Goal: Find specific page/section: Find specific page/section

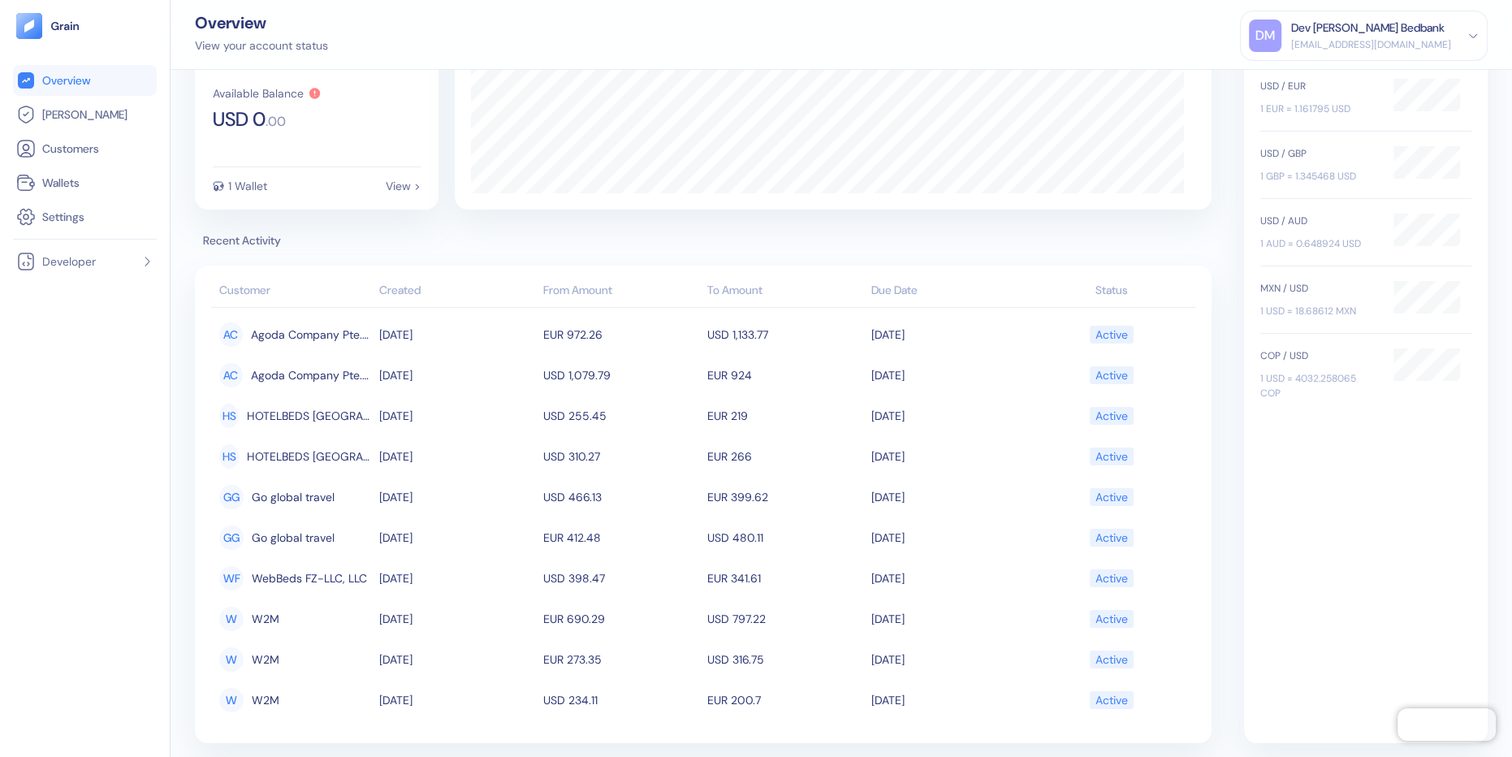
scroll to position [97, 0]
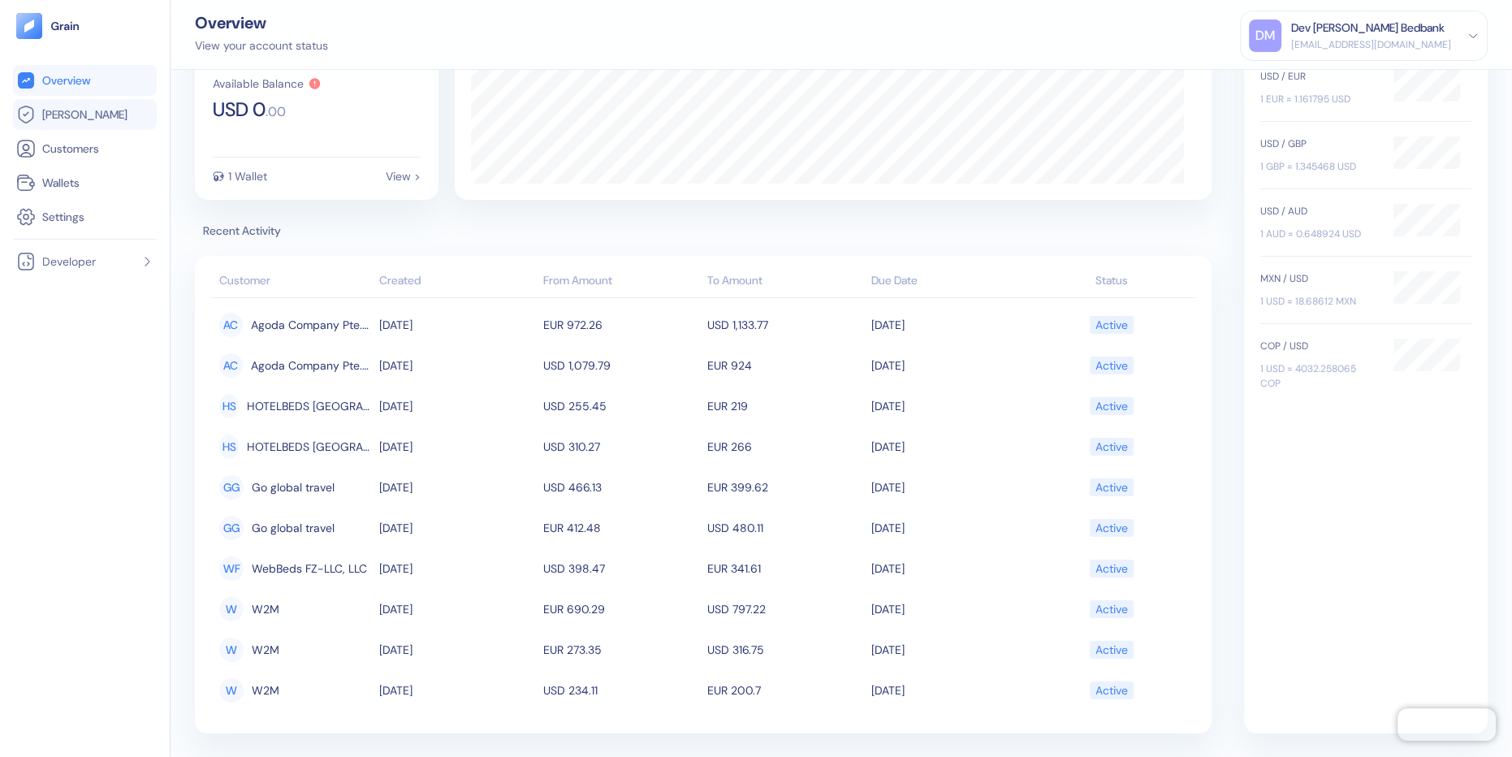
click at [52, 115] on span "[PERSON_NAME]" at bounding box center [84, 114] width 85 height 16
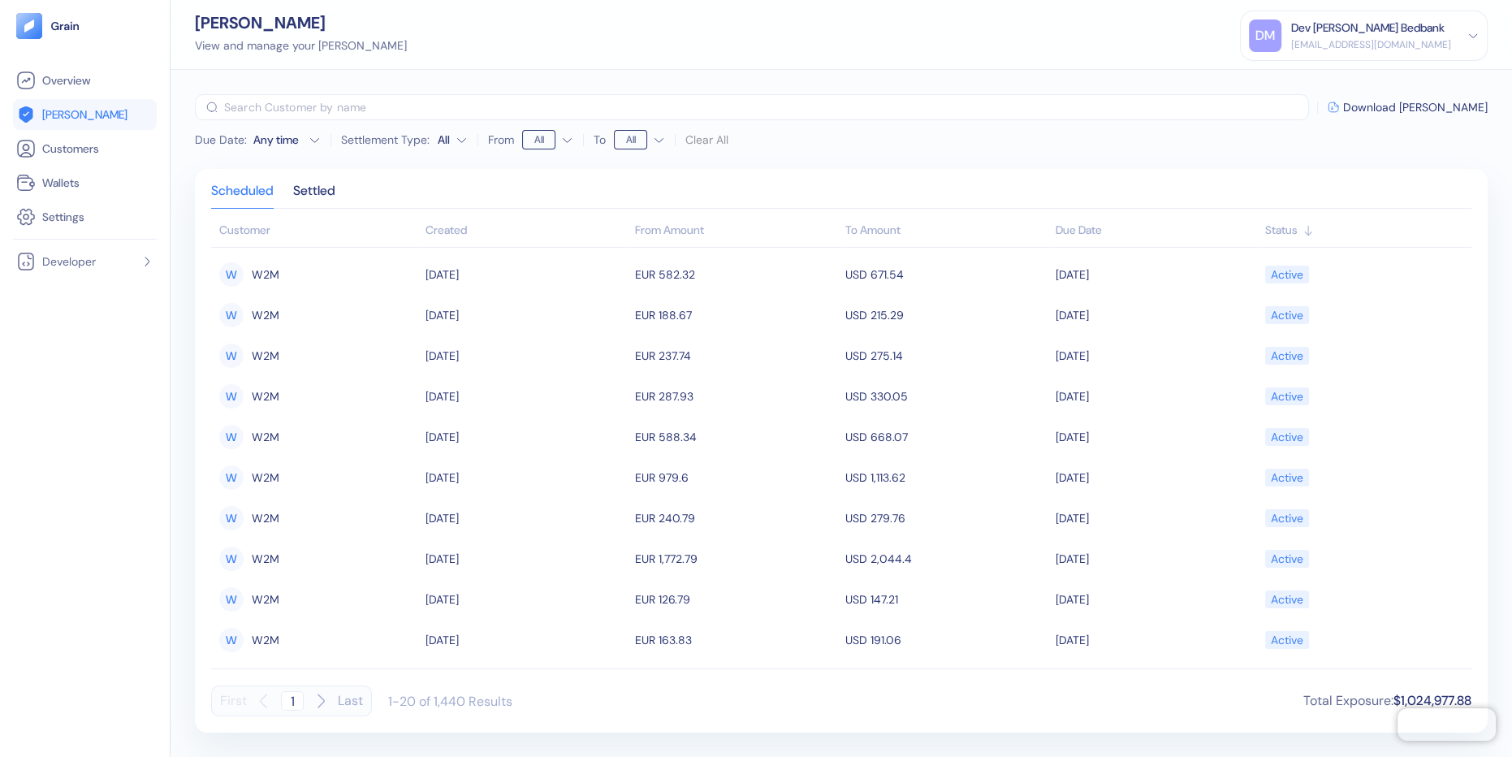
click at [448, 233] on div "Created" at bounding box center [526, 230] width 202 height 17
click at [317, 700] on icon "button" at bounding box center [320, 700] width 19 height 19
click at [266, 700] on icon "button" at bounding box center [263, 700] width 19 height 19
click at [322, 703] on icon "button" at bounding box center [320, 700] width 19 height 19
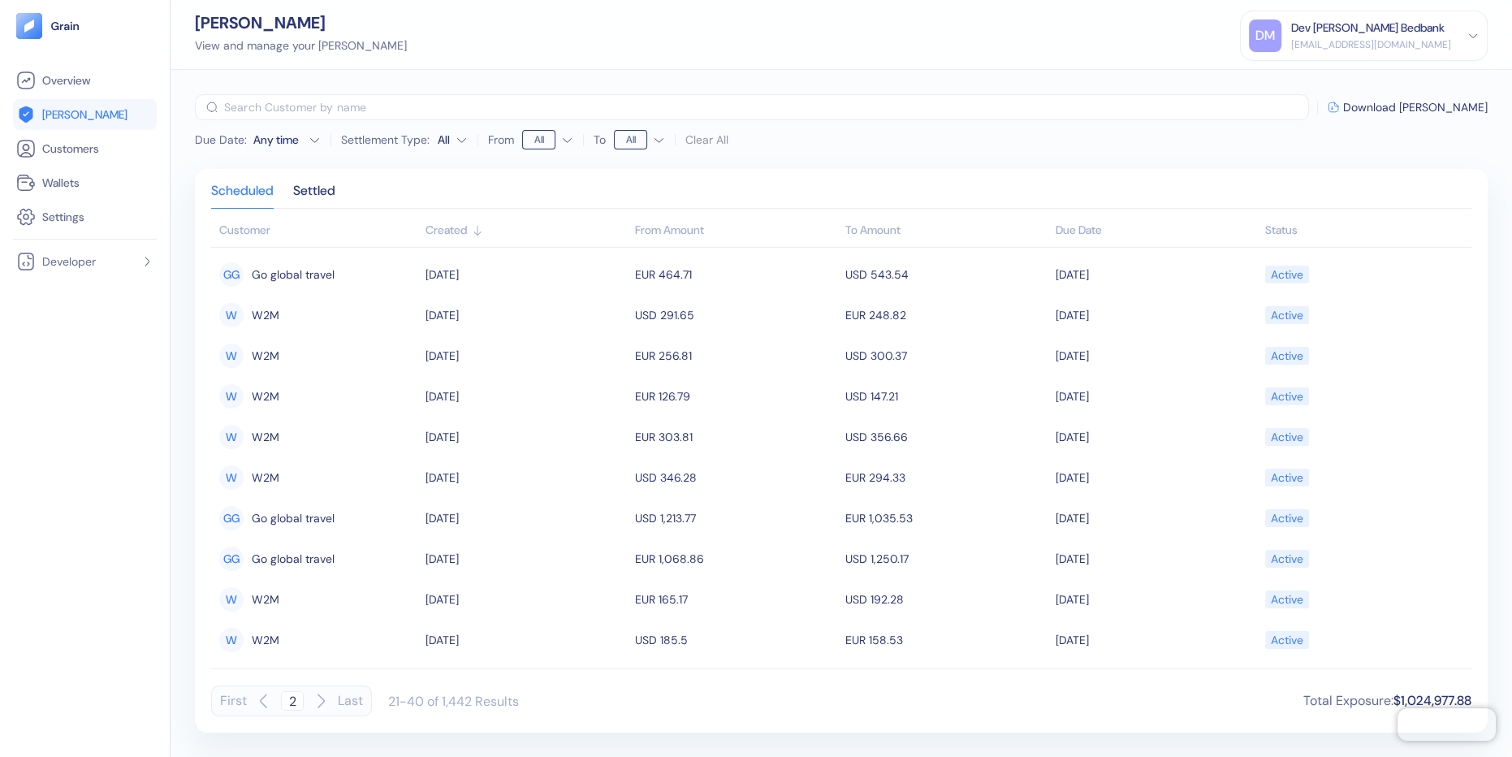
click at [266, 704] on icon "button" at bounding box center [263, 700] width 19 height 19
type input "1"
click at [132, 343] on div "Overview Hedges Customers Wallets Settings Developer" at bounding box center [85, 398] width 144 height 666
click at [436, 231] on div "Created" at bounding box center [526, 230] width 202 height 17
click at [438, 231] on div "Created" at bounding box center [526, 230] width 202 height 17
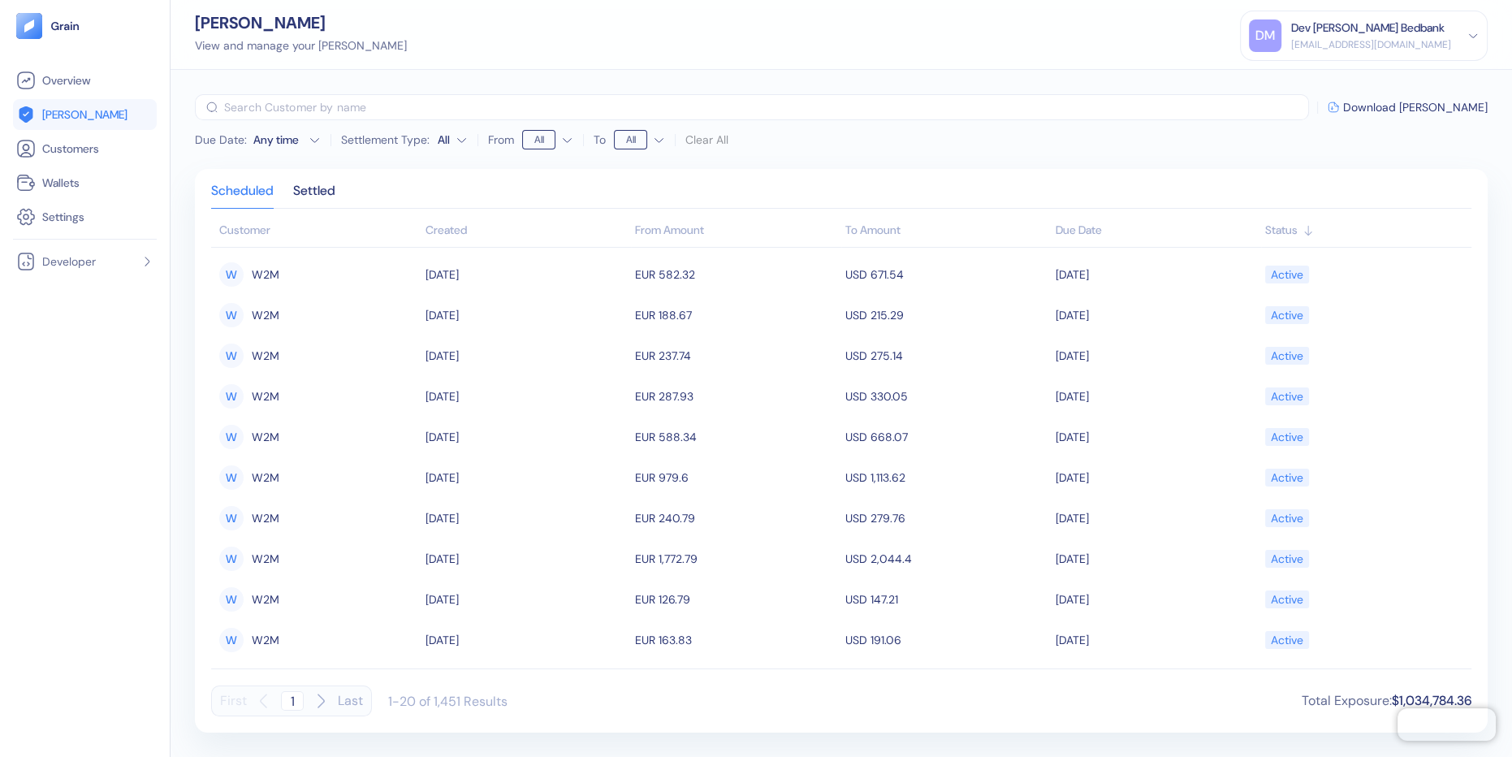
click at [451, 226] on div "Created" at bounding box center [526, 230] width 202 height 17
